Goal: Find specific page/section: Find specific page/section

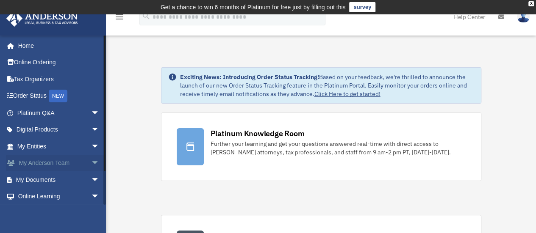
click at [91, 163] on span "arrow_drop_down" at bounding box center [99, 163] width 17 height 17
click at [69, 178] on link "My Anderson Team" at bounding box center [62, 180] width 100 height 17
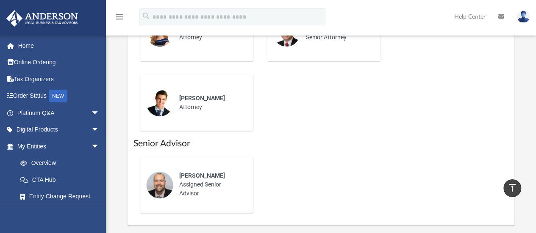
scroll to position [519, 0]
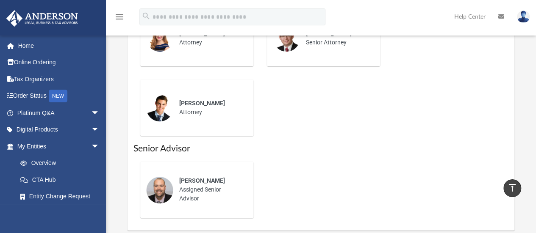
click at [200, 178] on span "[PERSON_NAME]" at bounding box center [202, 181] width 46 height 7
click at [176, 185] on div "[PERSON_NAME] Assigned Senior Advisor" at bounding box center [210, 190] width 74 height 39
click at [157, 193] on img at bounding box center [159, 190] width 27 height 27
click at [180, 192] on div "[PERSON_NAME] Assigned Senior Advisor" at bounding box center [210, 190] width 74 height 39
click at [192, 184] on span "[PERSON_NAME]" at bounding box center [202, 181] width 46 height 7
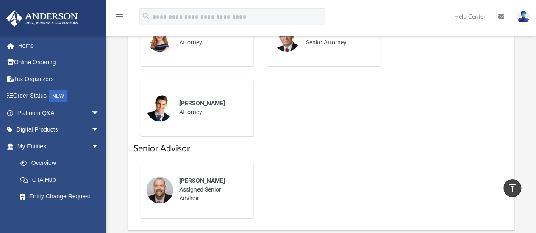
click at [212, 178] on span "[PERSON_NAME]" at bounding box center [202, 181] width 46 height 7
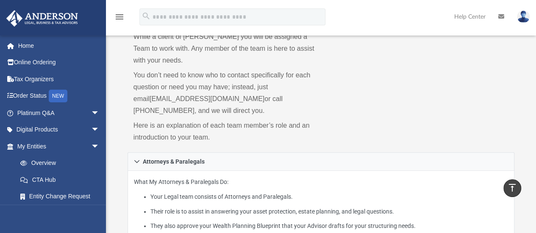
scroll to position [0, 0]
